Goal: Information Seeking & Learning: Learn about a topic

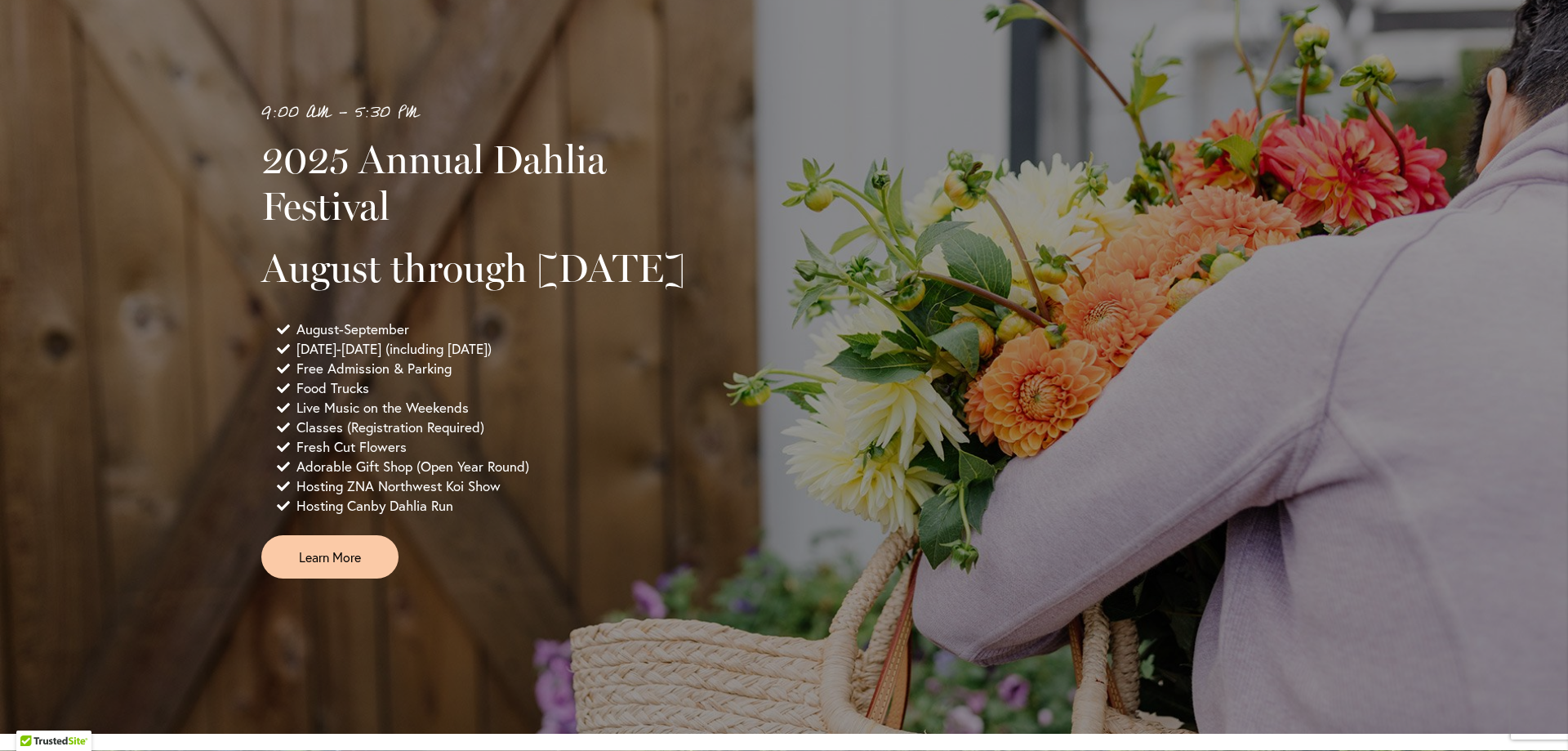
scroll to position [1093, 0]
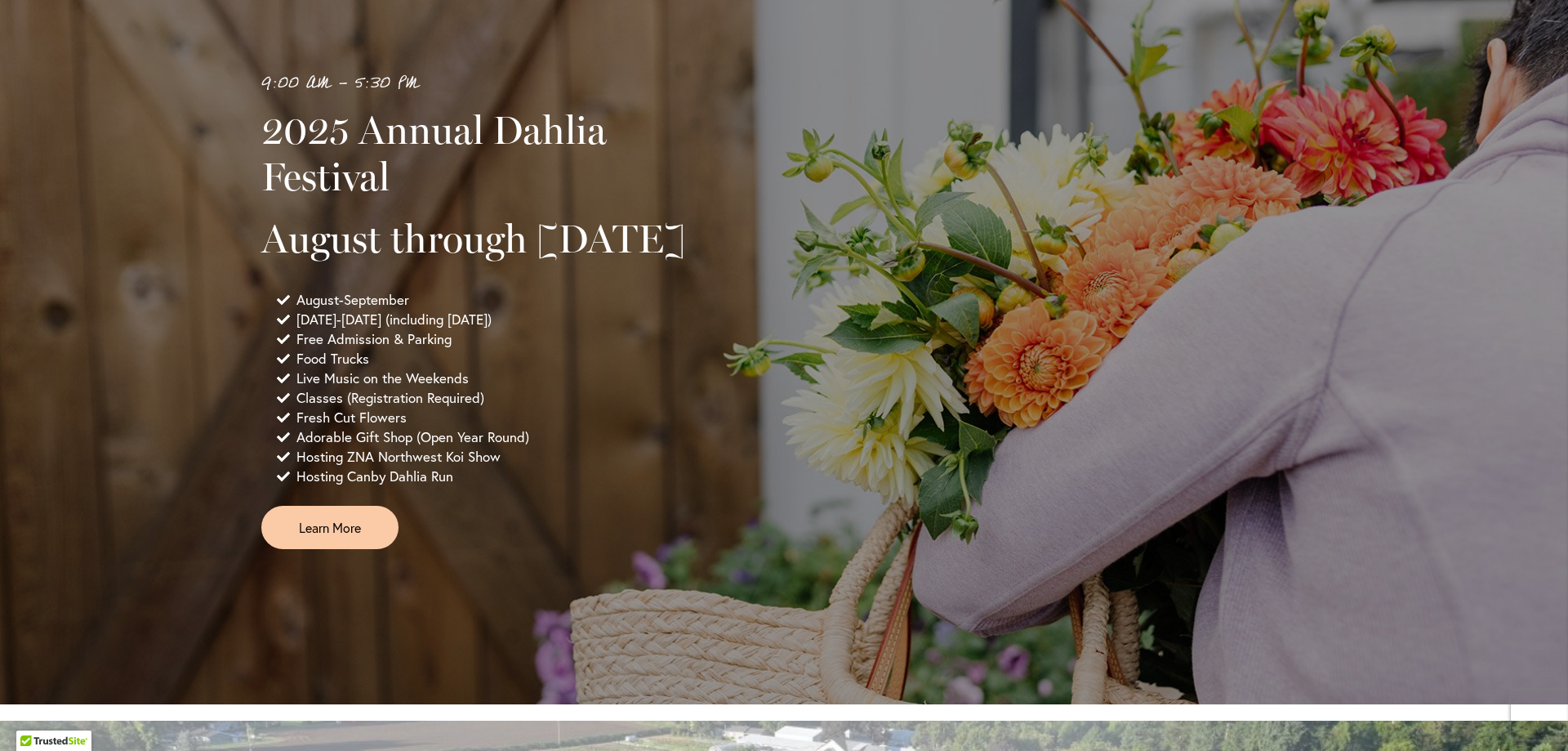
drag, startPoint x: 281, startPoint y: 363, endPoint x: 616, endPoint y: 367, distance: 335.0
click at [616, 330] on li "[DATE]-[DATE] (including [DATE])" at bounding box center [493, 319] width 433 height 20
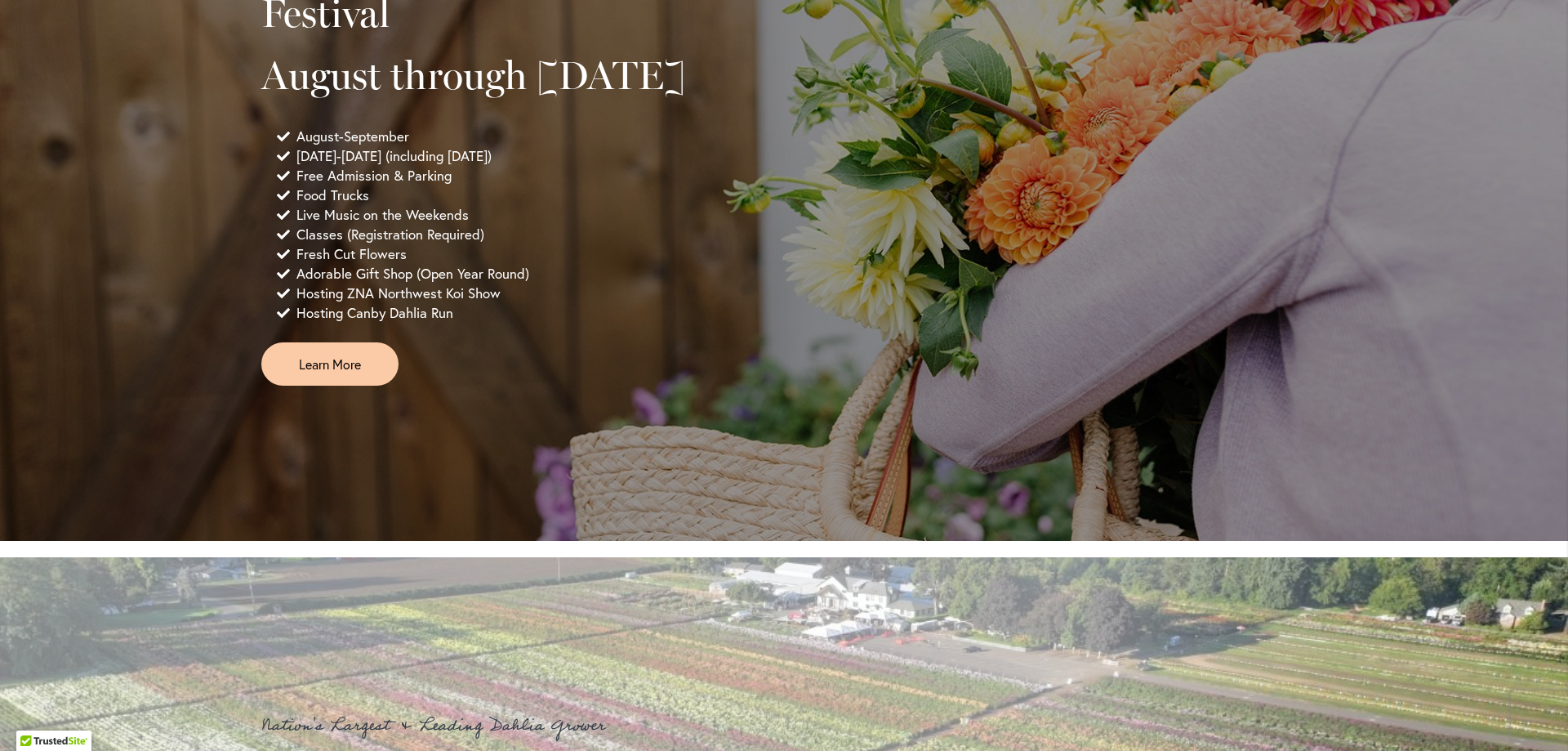
scroll to position [1175, 0]
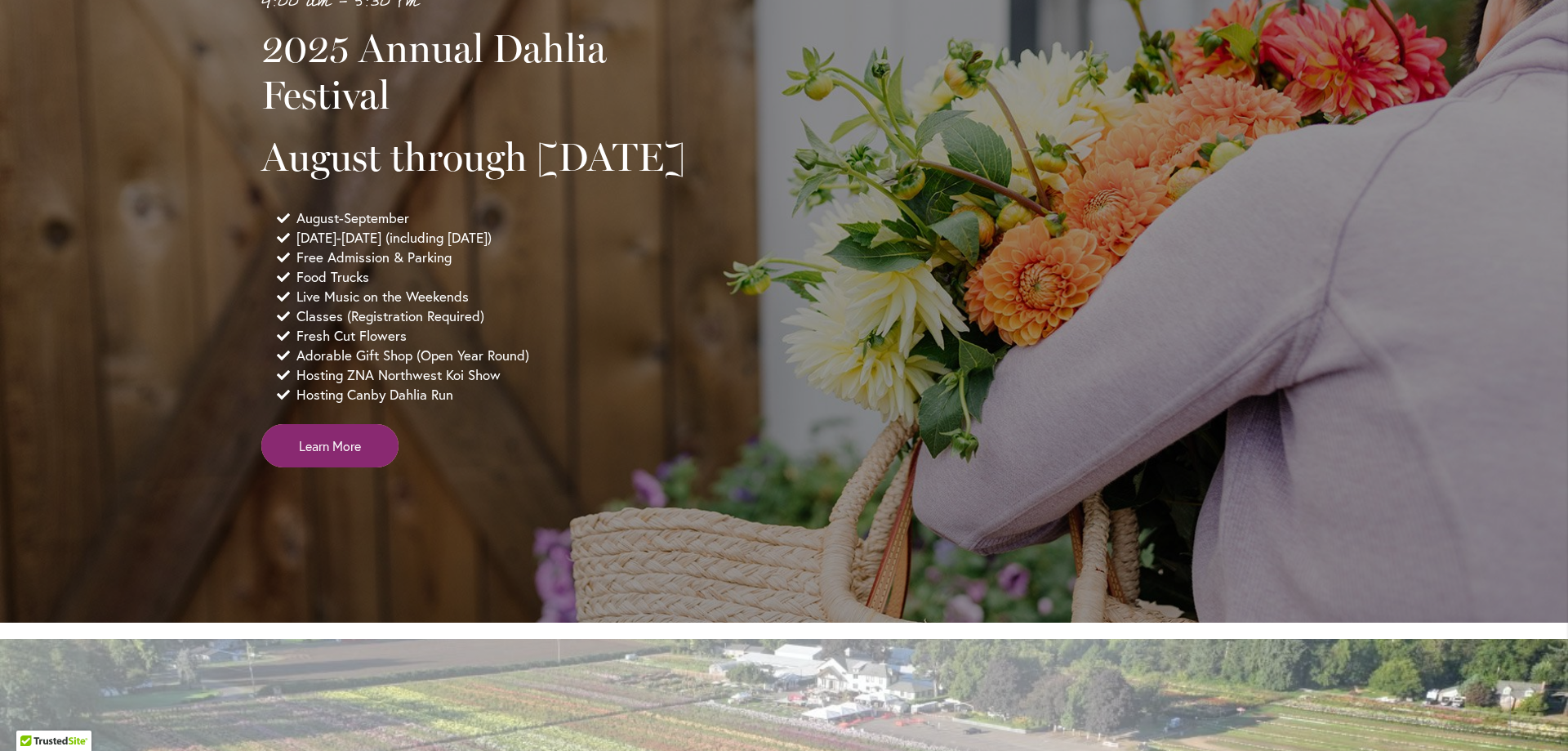
click at [335, 455] on span "Learn More" at bounding box center [329, 445] width 62 height 19
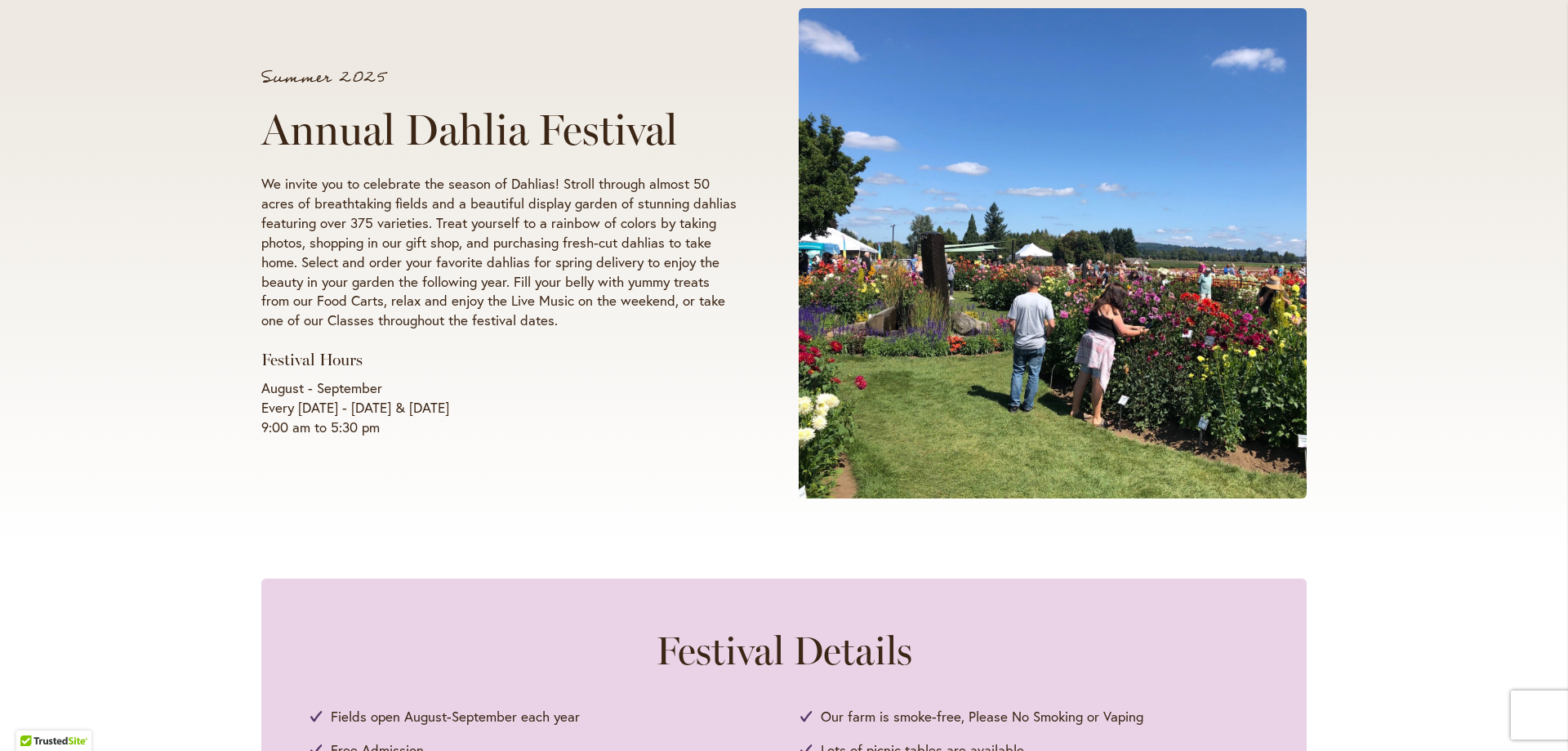
scroll to position [276, 0]
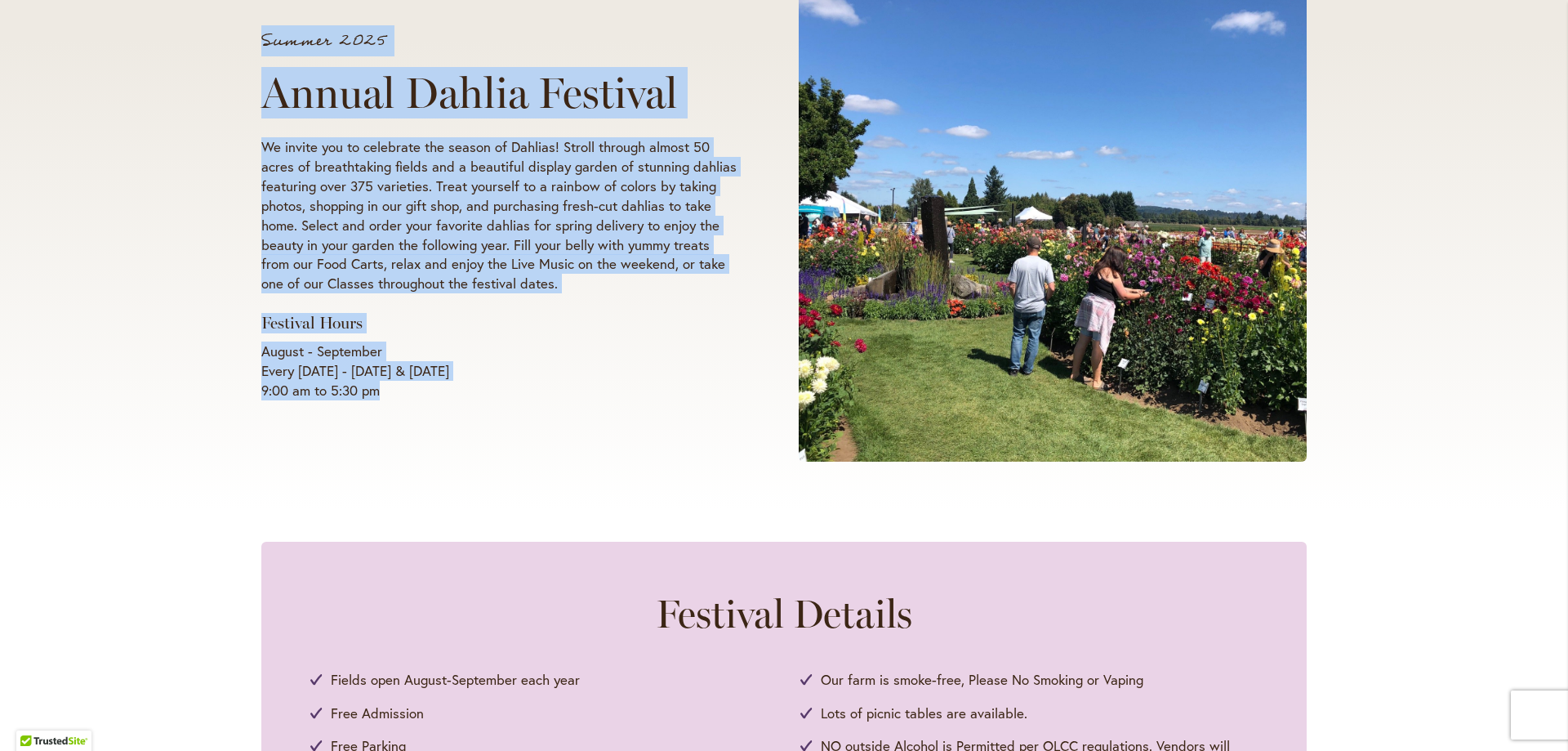
drag, startPoint x: 397, startPoint y: 388, endPoint x: 223, endPoint y: 317, distance: 187.9
click at [223, 317] on div "Summer 2025 Annual Dahlia Festival We invite you to celebrate the season of Dah…" at bounding box center [784, 216] width 1568 height 585
click at [323, 320] on h3 "Festival Hours" at bounding box center [499, 323] width 475 height 20
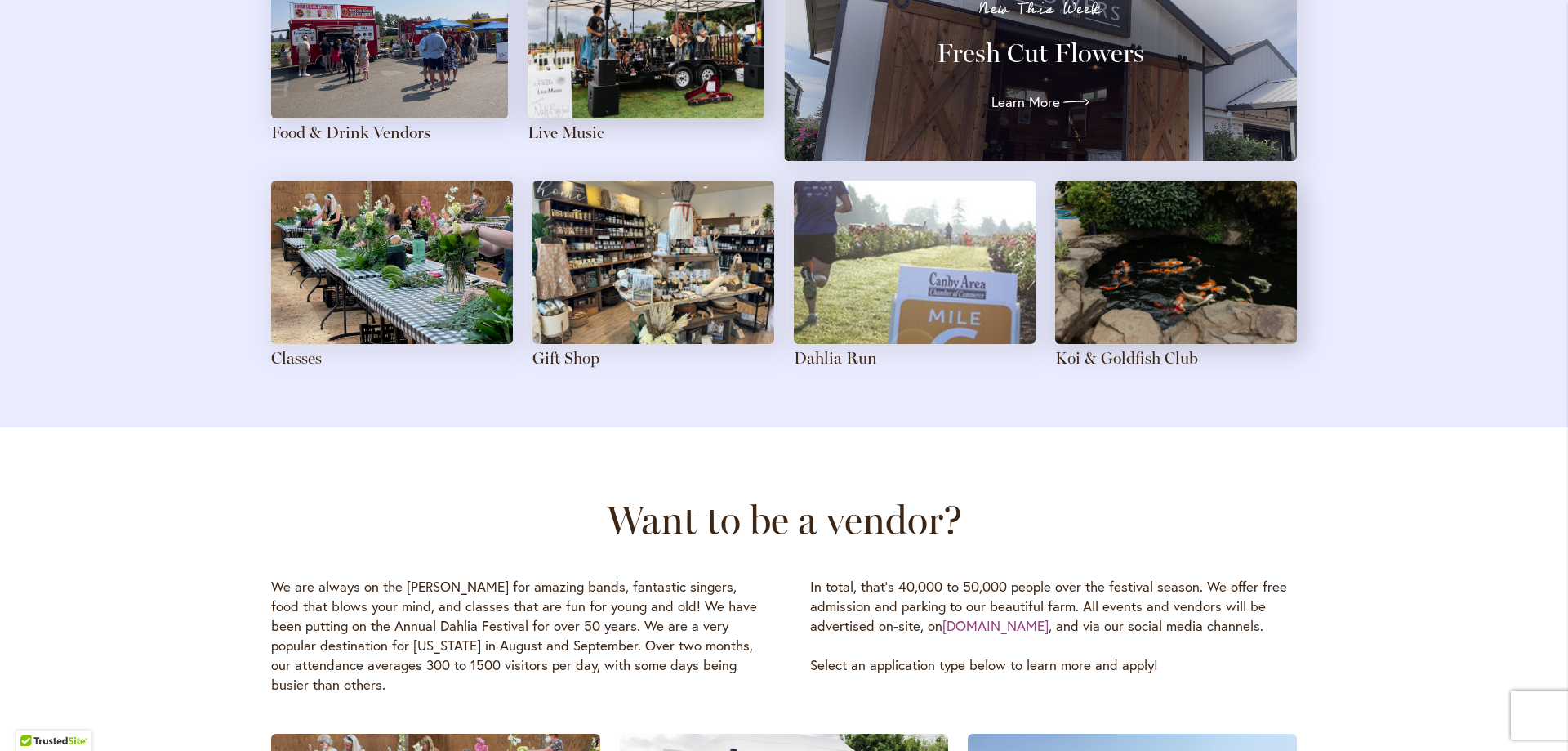
scroll to position [1746, 0]
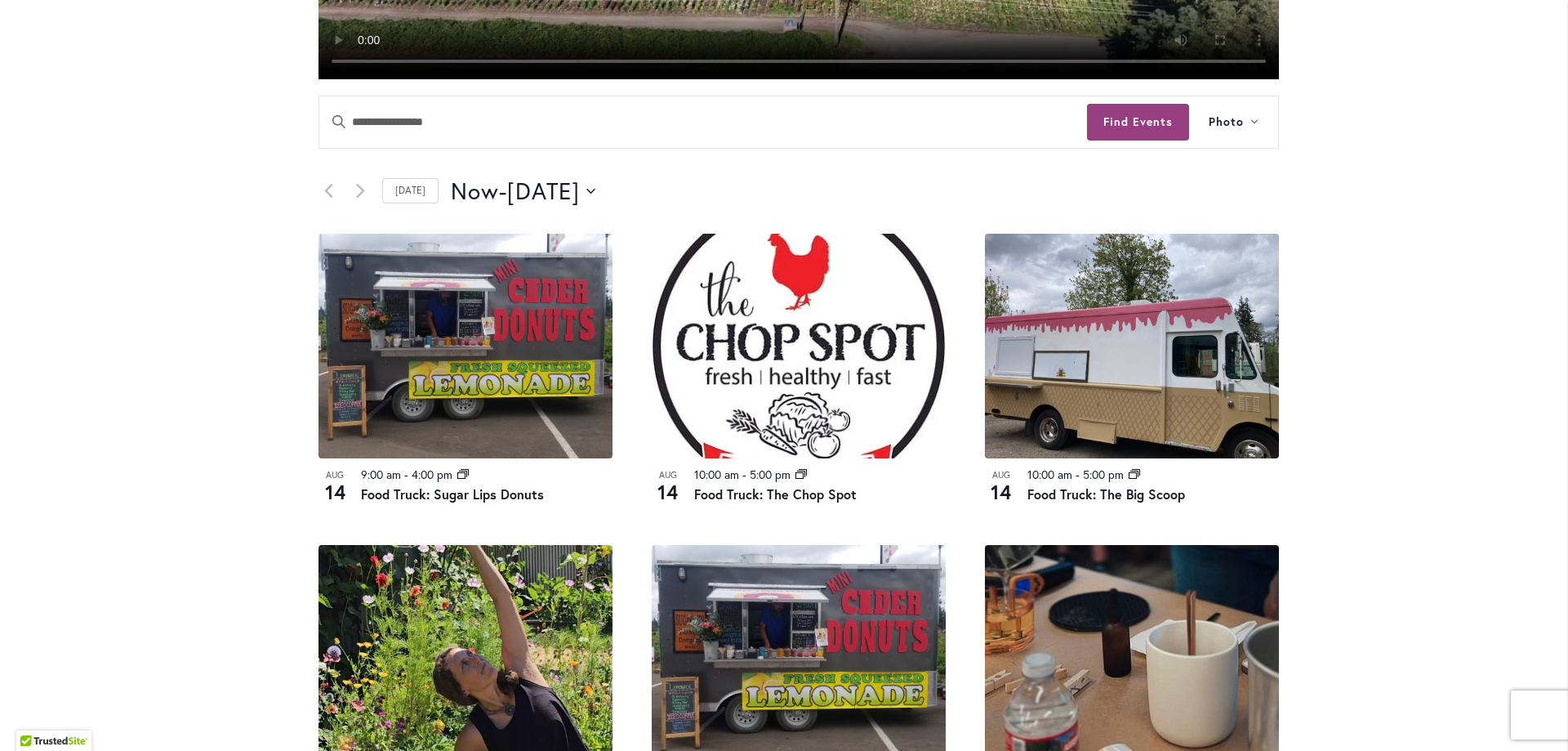
scroll to position [735, 0]
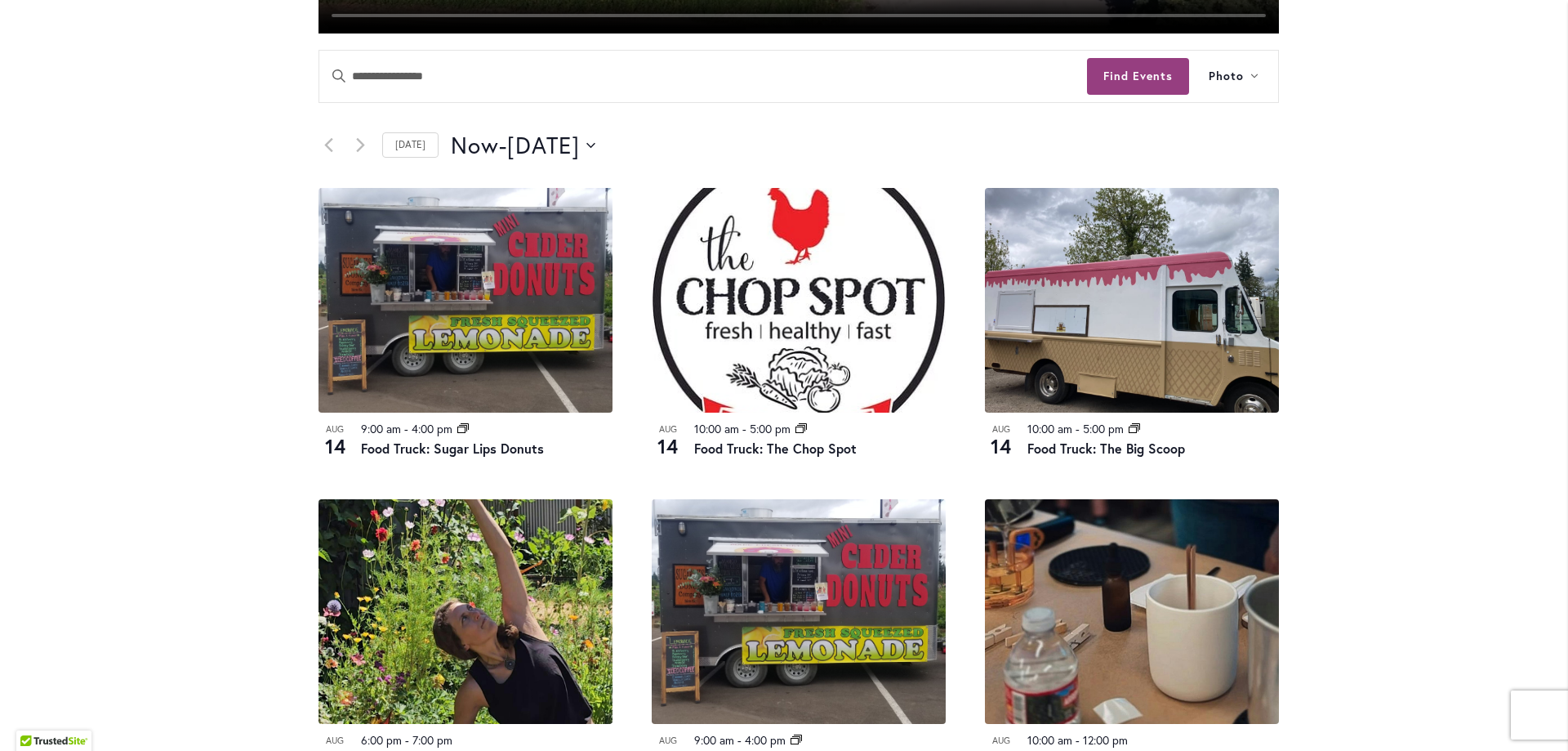
drag, startPoint x: 1353, startPoint y: 289, endPoint x: 1354, endPoint y: 261, distance: 28.0
click at [1353, 285] on div "Skip to Content Gift Shop & Office Open - Monday-Friday 9-4:30pm / Gift Shop Op…" at bounding box center [784, 557] width 1568 height 2489
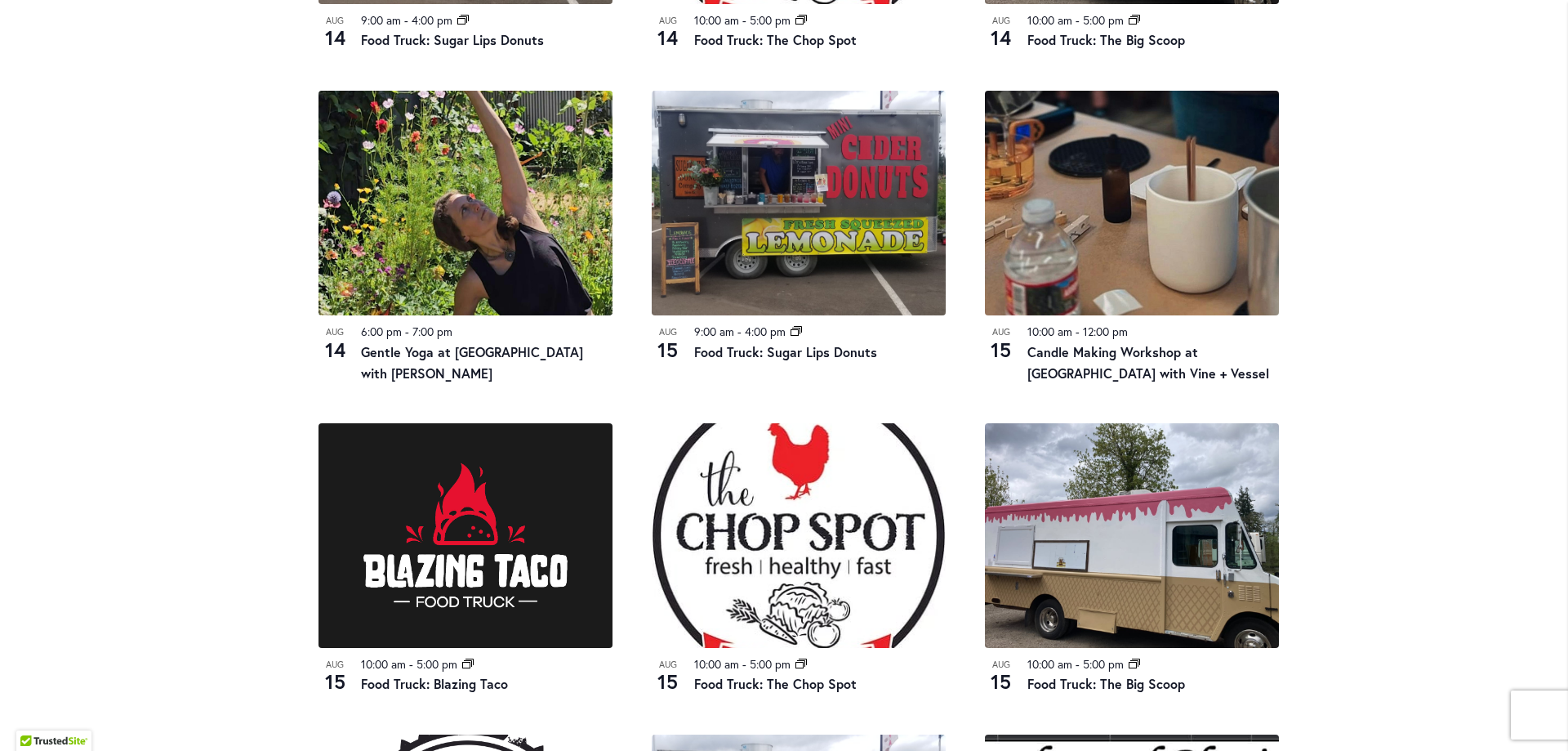
scroll to position [1716, 0]
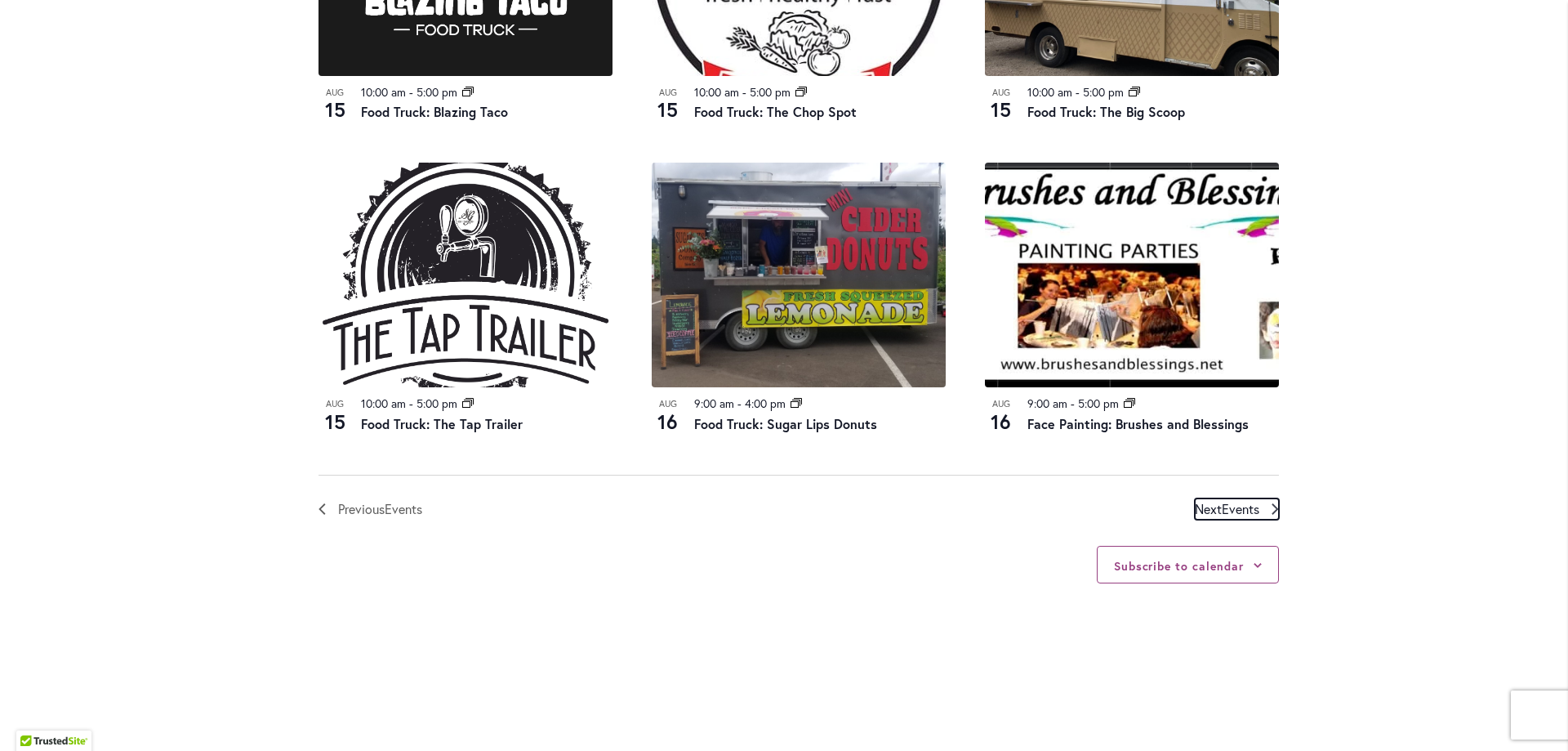
click at [1246, 500] on span "Events" at bounding box center [1240, 508] width 37 height 17
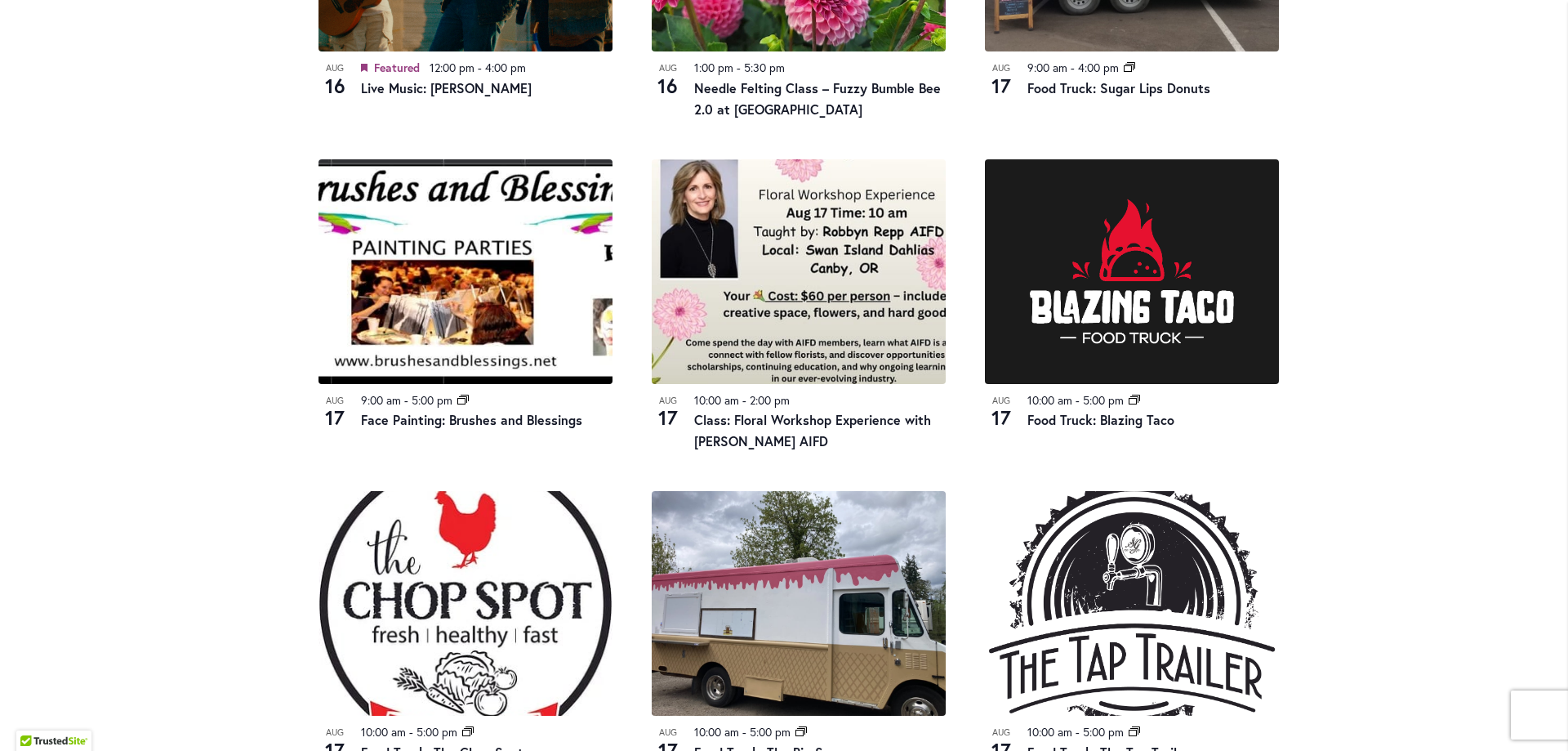
scroll to position [1622, 0]
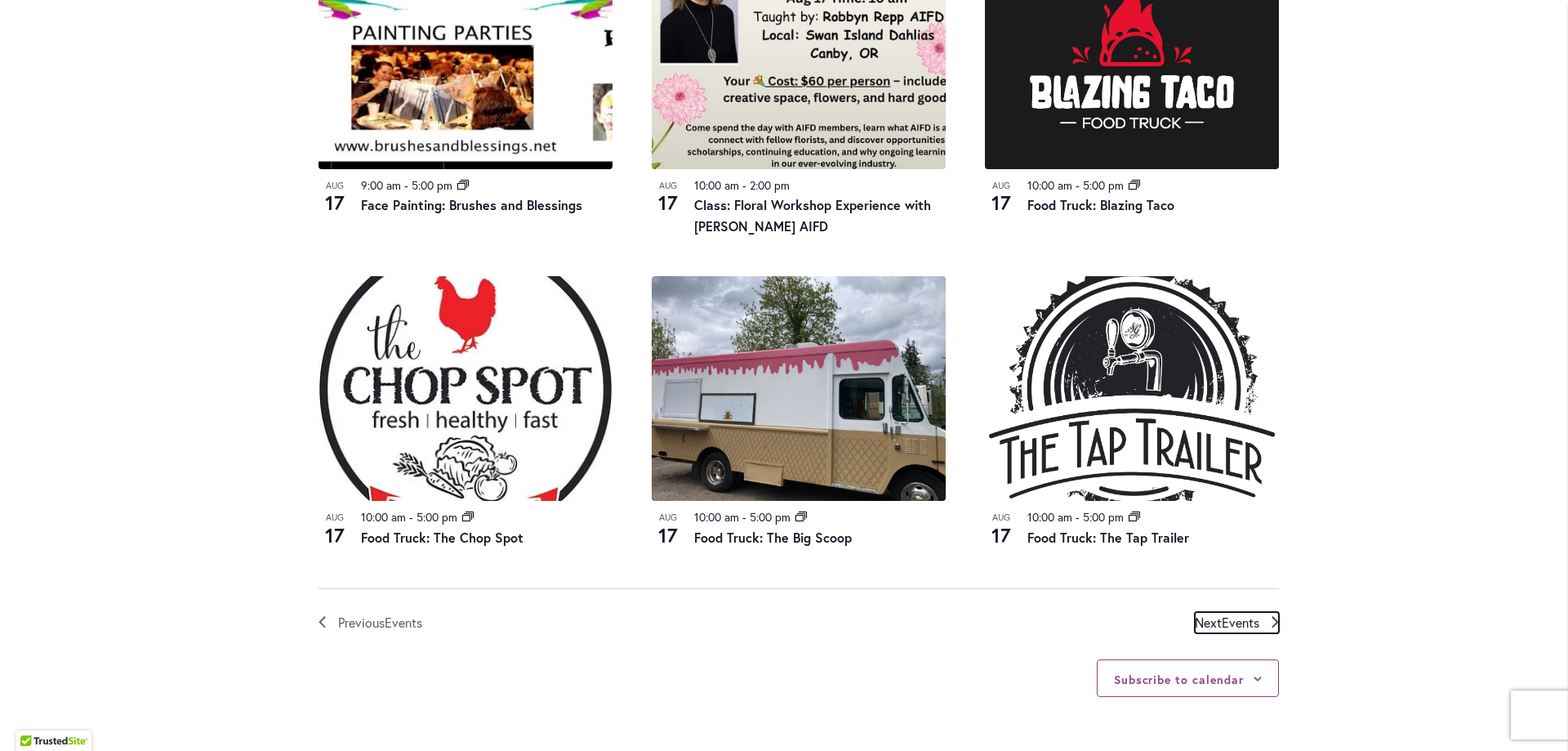
click at [1234, 619] on span "Events" at bounding box center [1240, 622] width 37 height 17
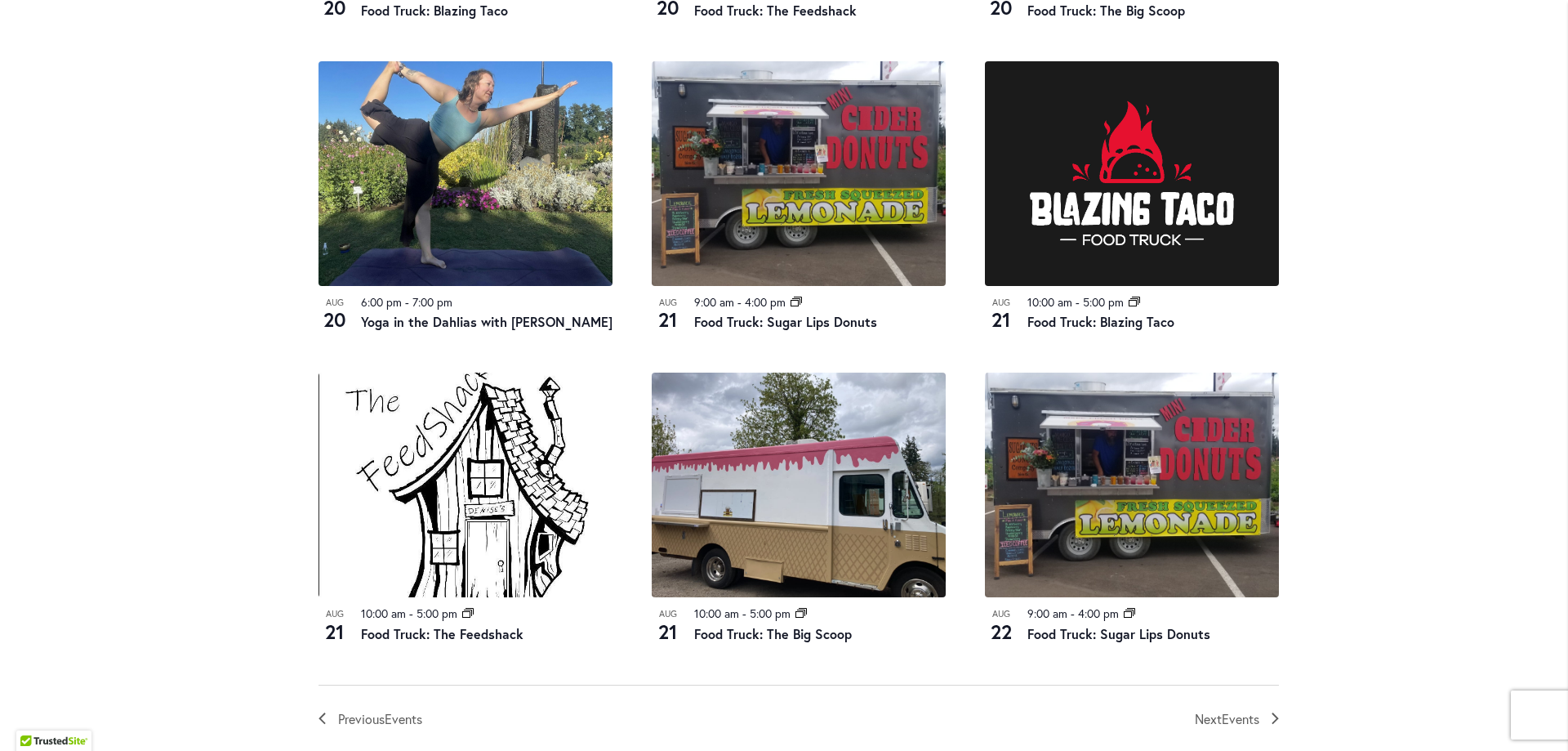
scroll to position [1867, 0]
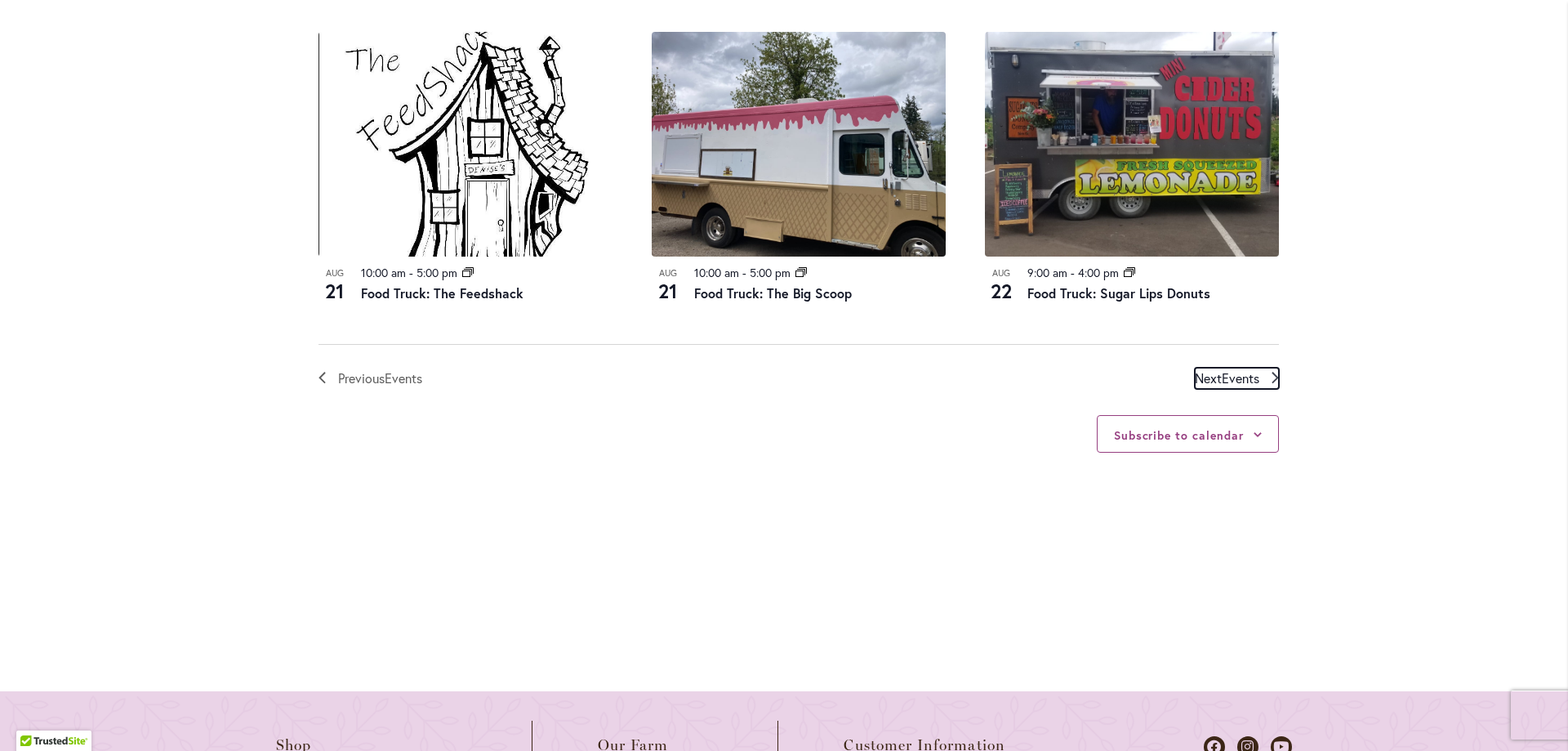
click at [1233, 387] on span "Events" at bounding box center [1240, 378] width 37 height 17
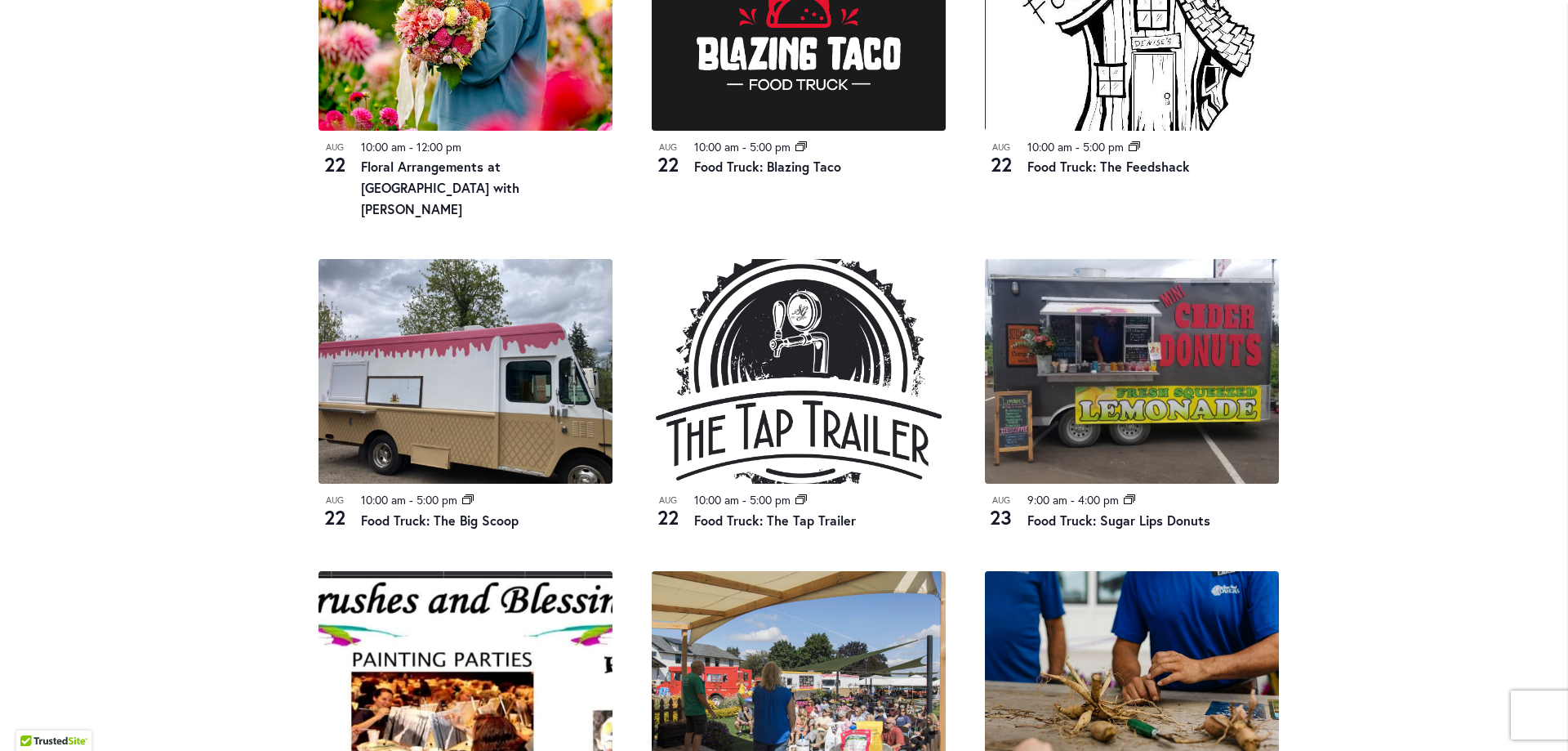
scroll to position [969, 0]
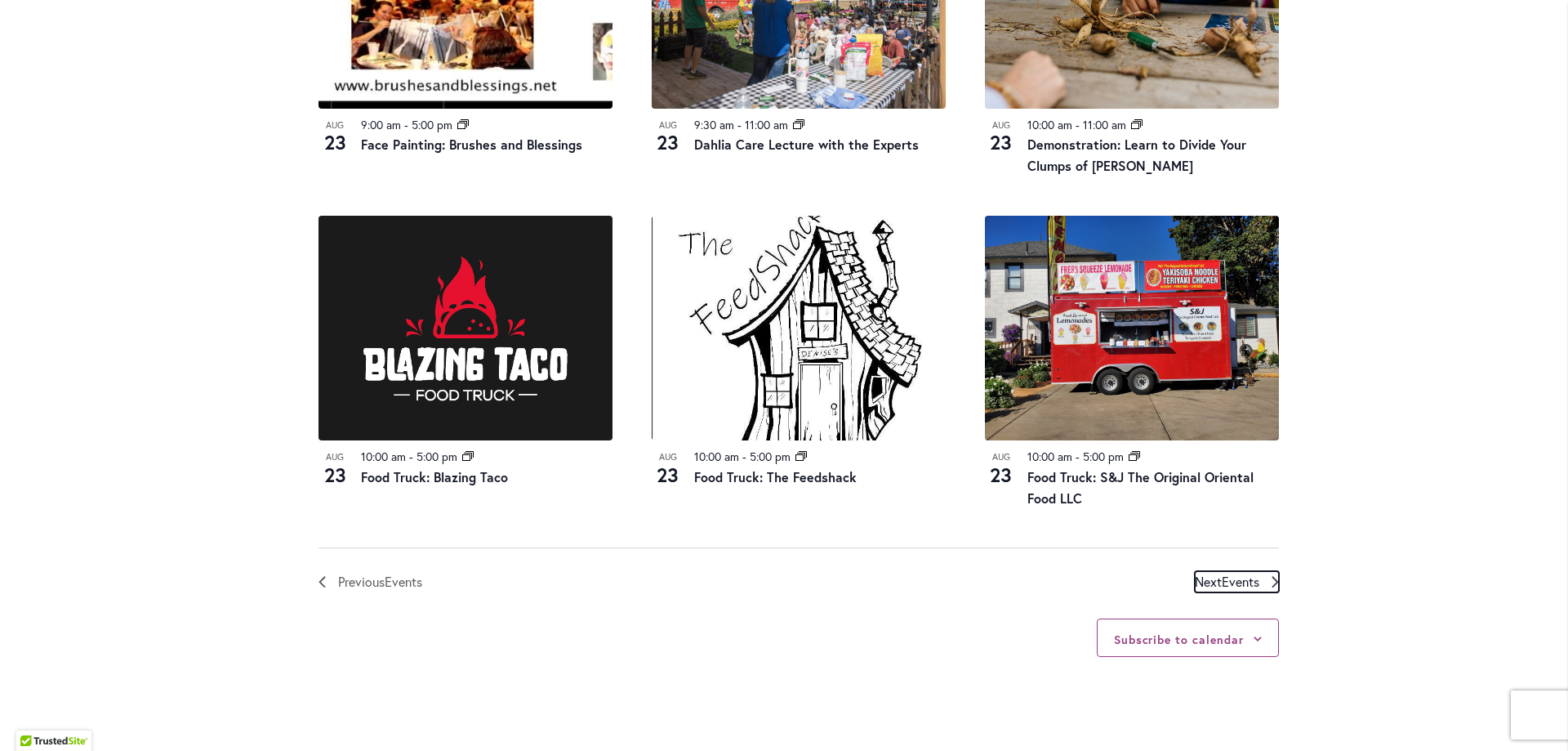
click at [1227, 573] on span "Events" at bounding box center [1240, 582] width 37 height 17
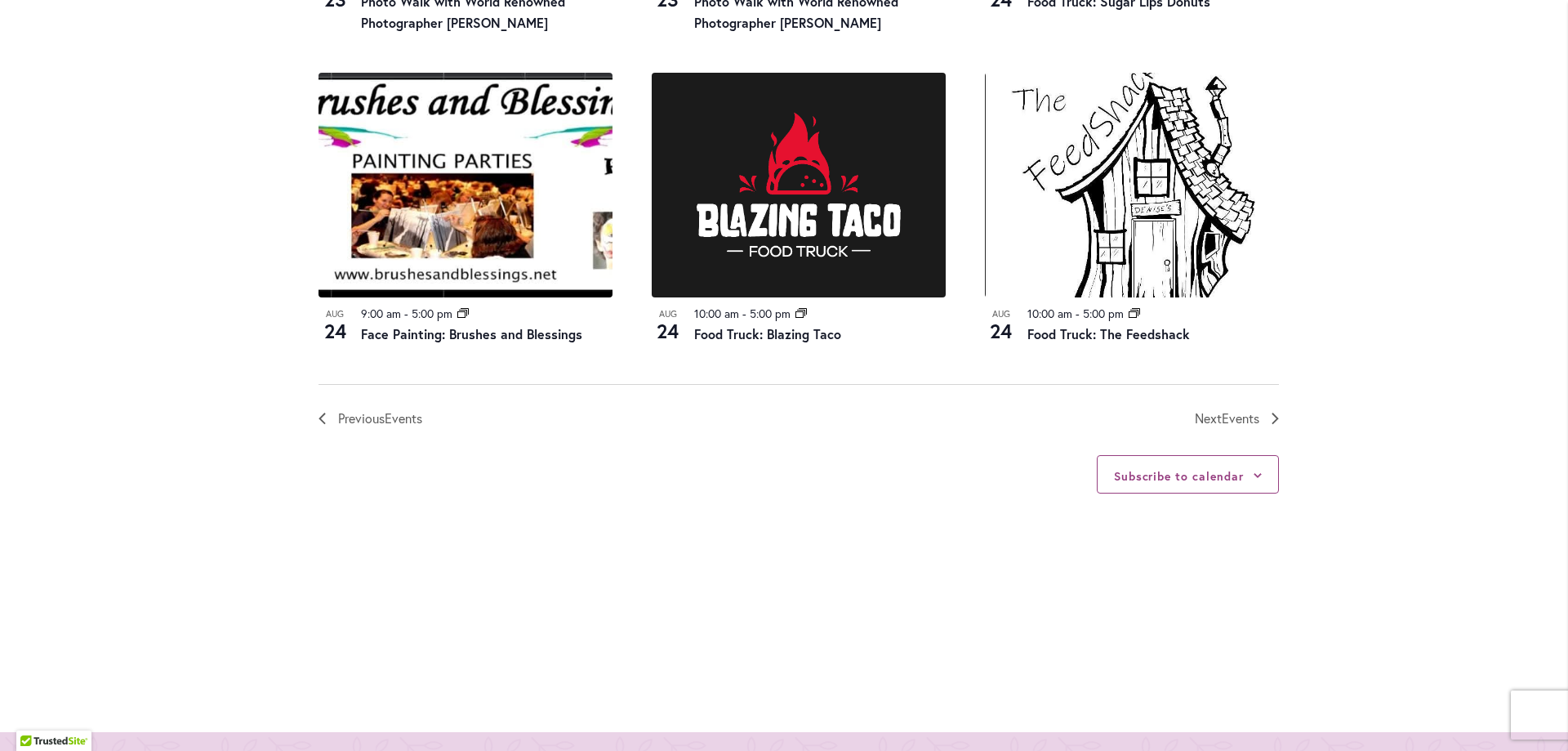
scroll to position [1296, 0]
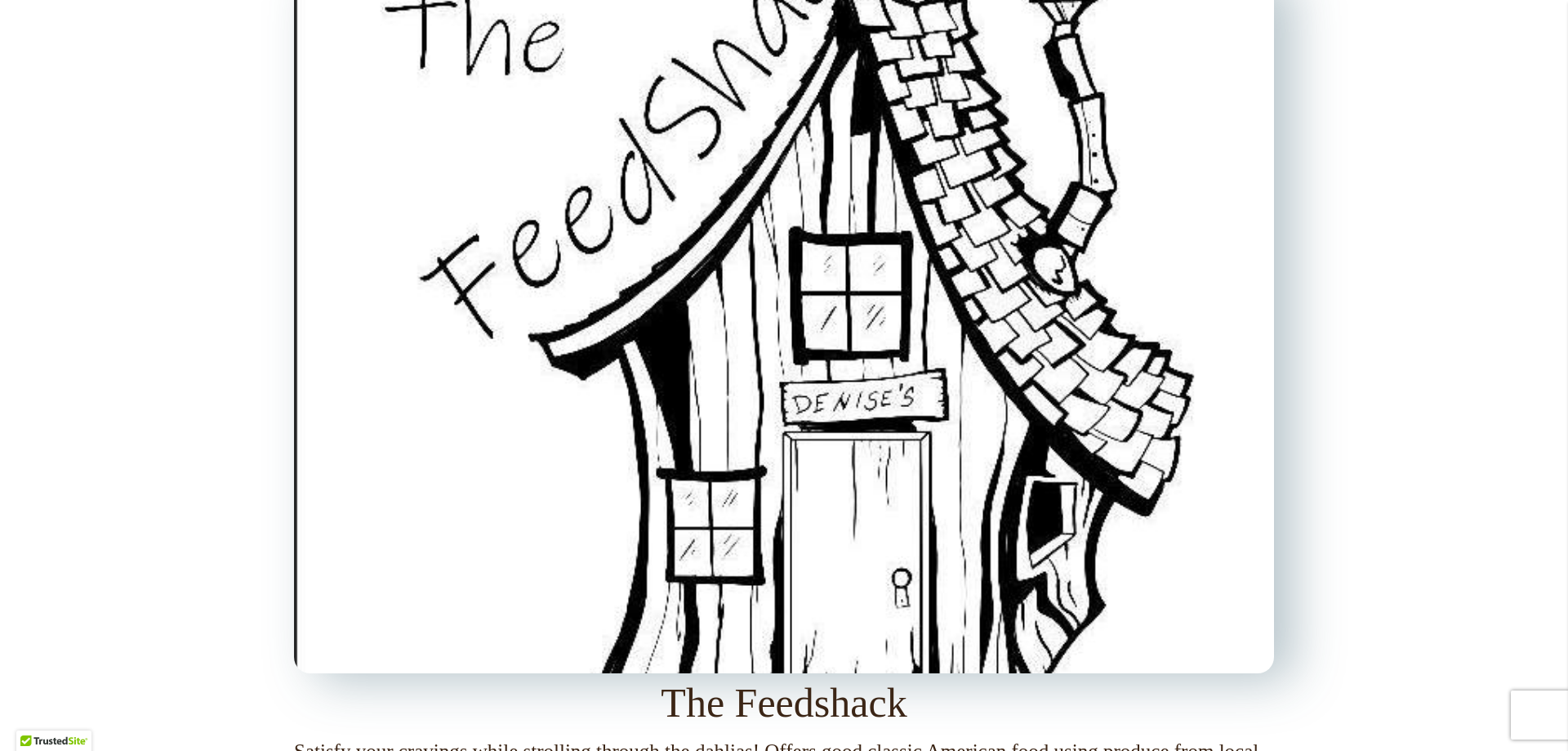
scroll to position [1961, 0]
